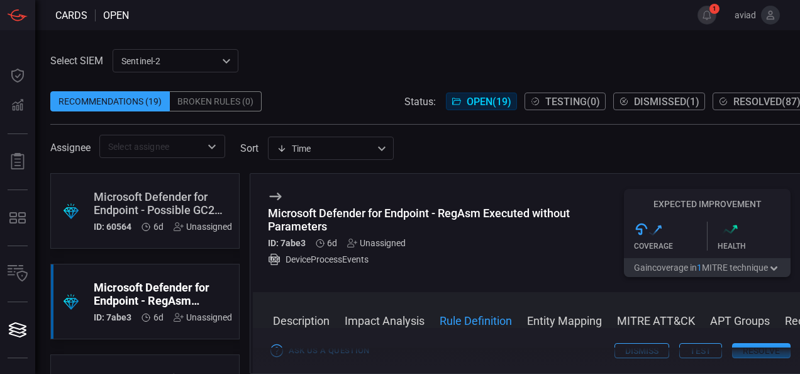
scroll to position [503, 0]
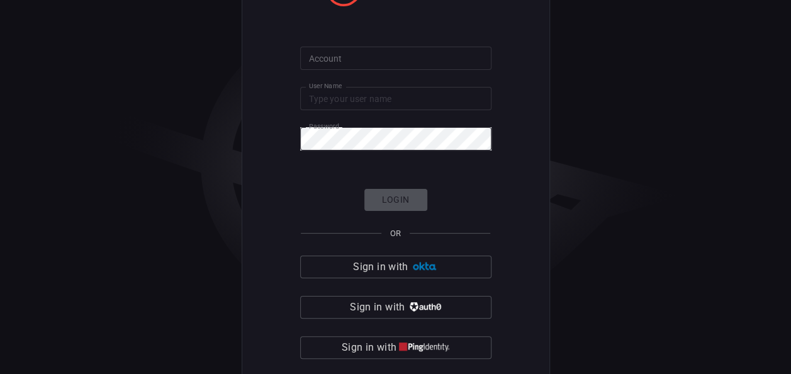
type input "aviad"
click at [395, 54] on input "Account" at bounding box center [395, 58] width 191 height 23
type input "cybershield360-primary"
click at [409, 210] on button "Login" at bounding box center [395, 200] width 63 height 22
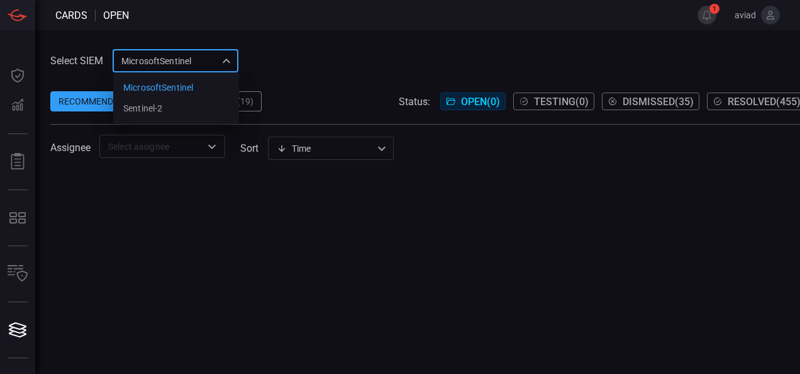
click at [222, 69] on div "MicrosoftSentinel 11c42ee3-b155-483d-a504-5846815c378e MicrosoftSentinel sentin…" at bounding box center [176, 60] width 126 height 23
click at [219, 108] on li "sentinel-2" at bounding box center [176, 108] width 126 height 21
